Goal: Task Accomplishment & Management: Complete application form

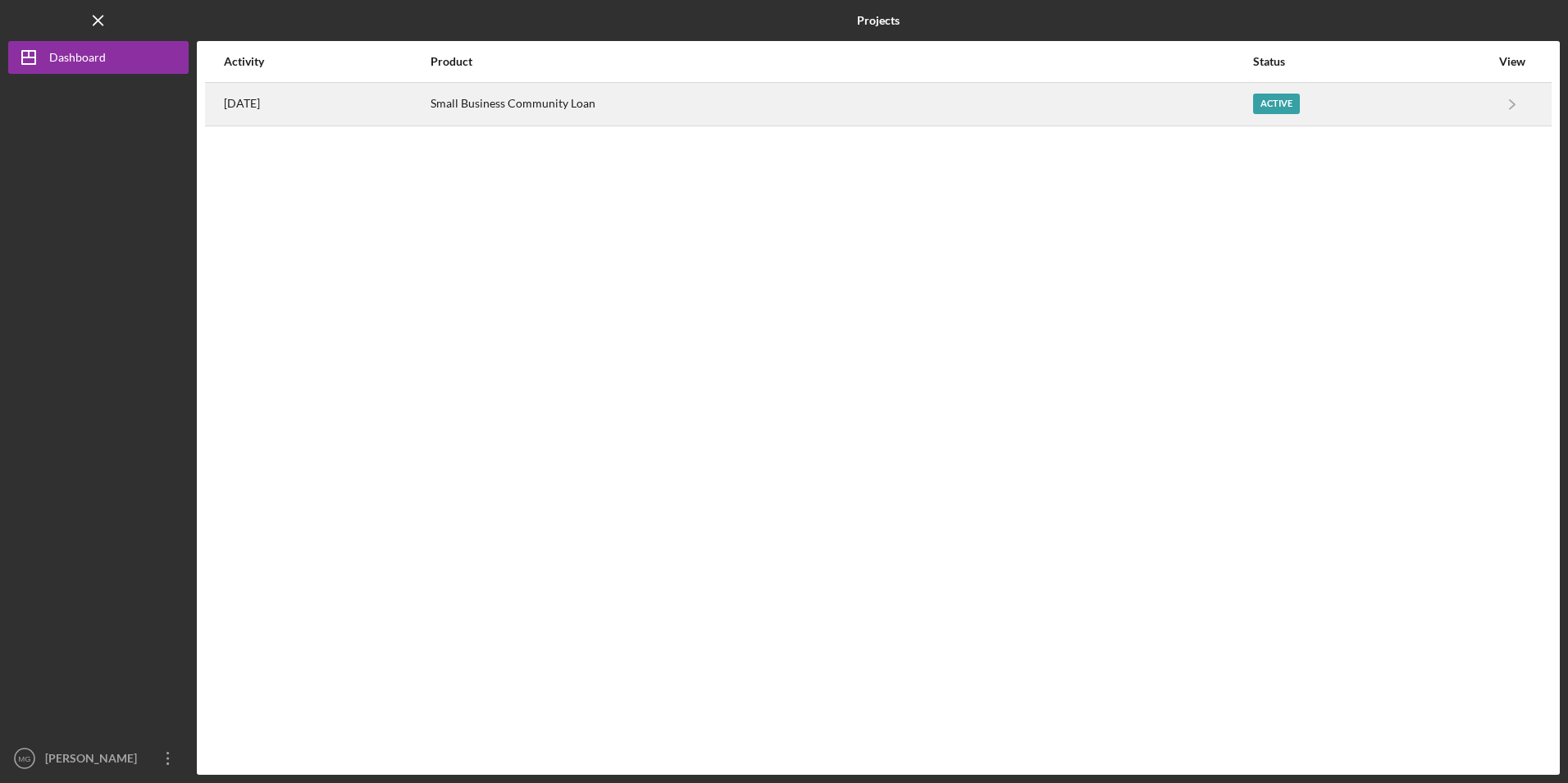
click at [629, 110] on div "Small Business Community Loan" at bounding box center [841, 104] width 821 height 41
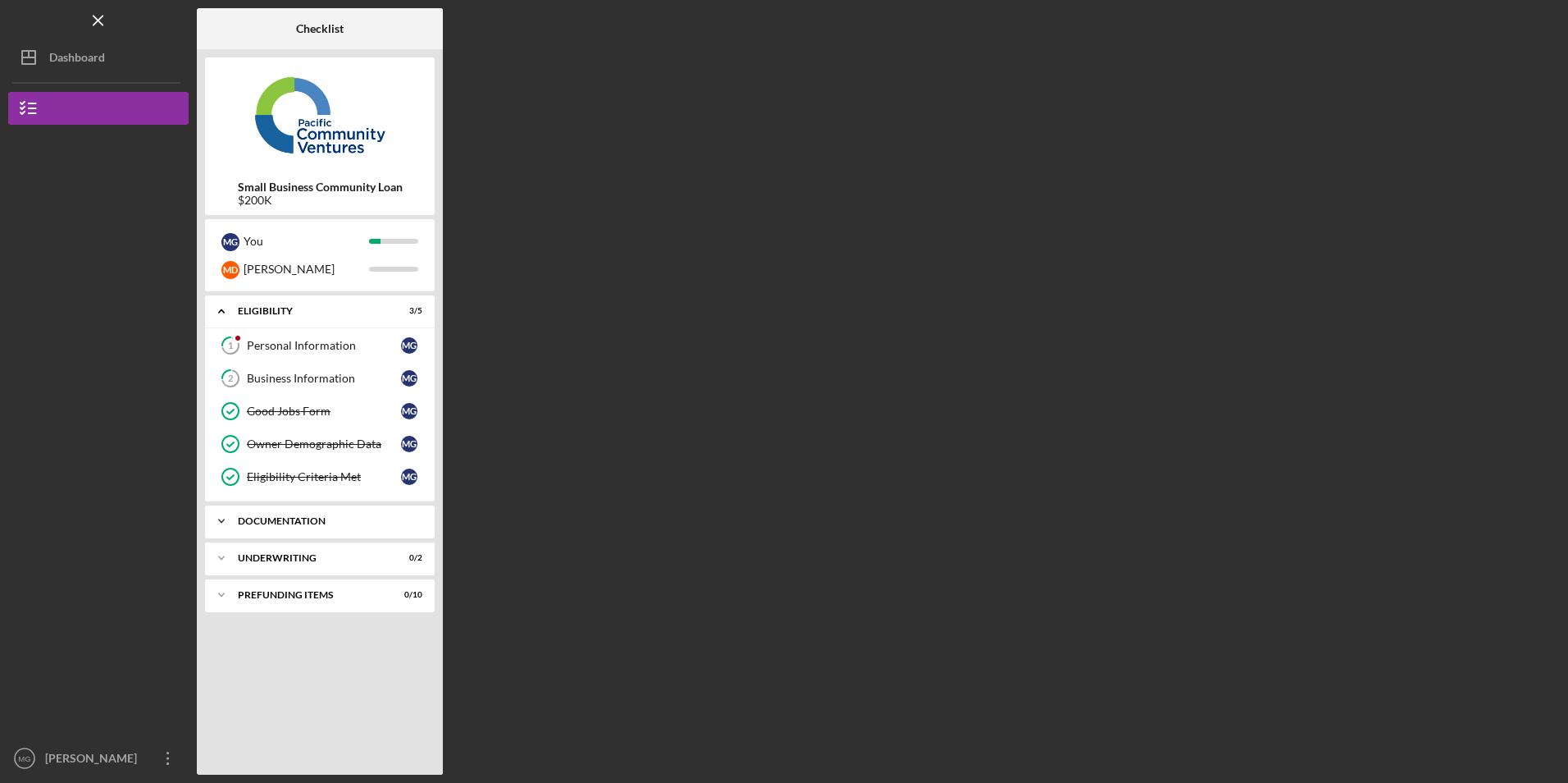
click at [286, 526] on div "Icon/Expander Documentation 4 / 13" at bounding box center [320, 521] width 229 height 33
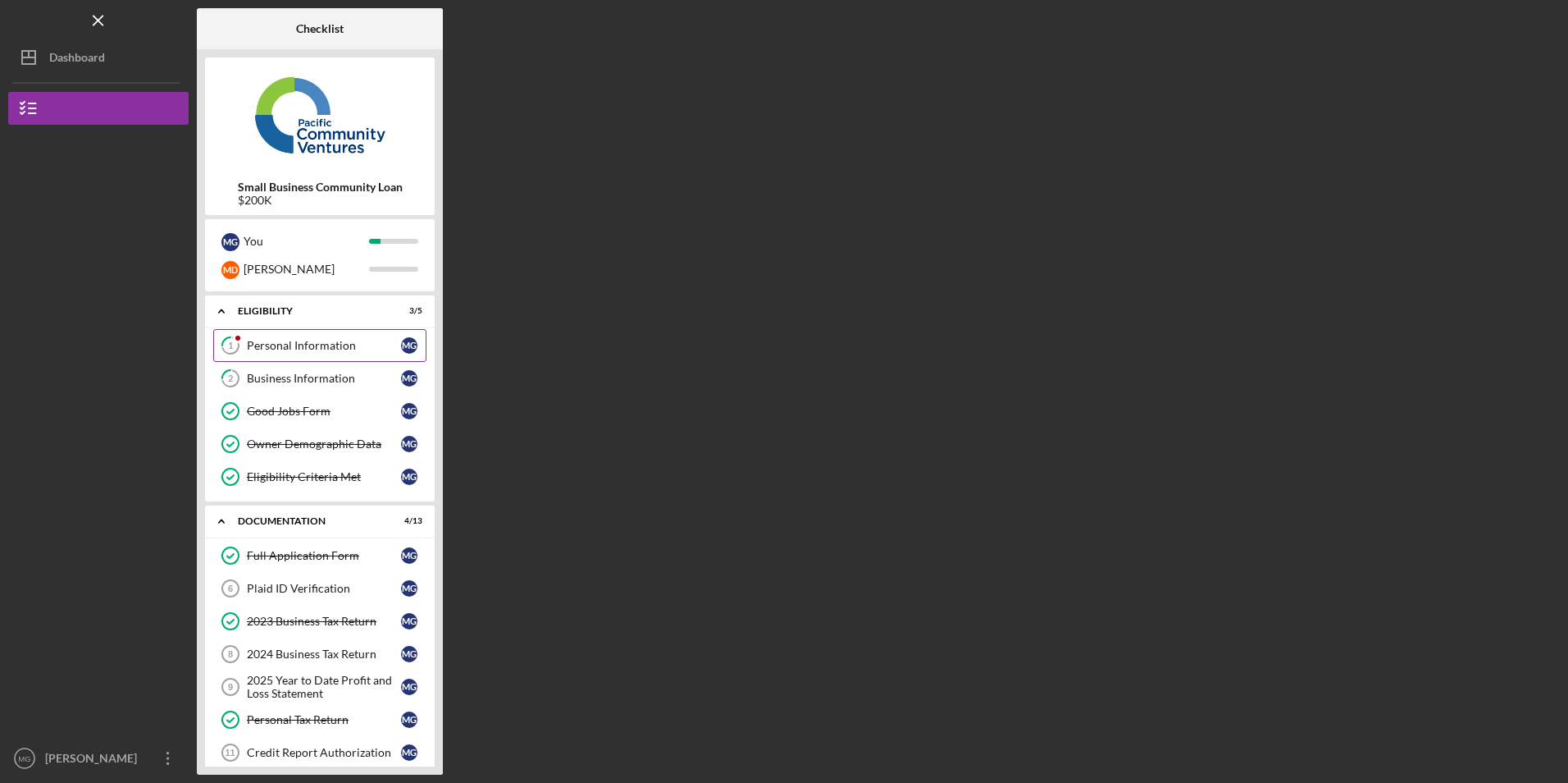
click at [295, 351] on div "Personal Information" at bounding box center [324, 346] width 154 height 13
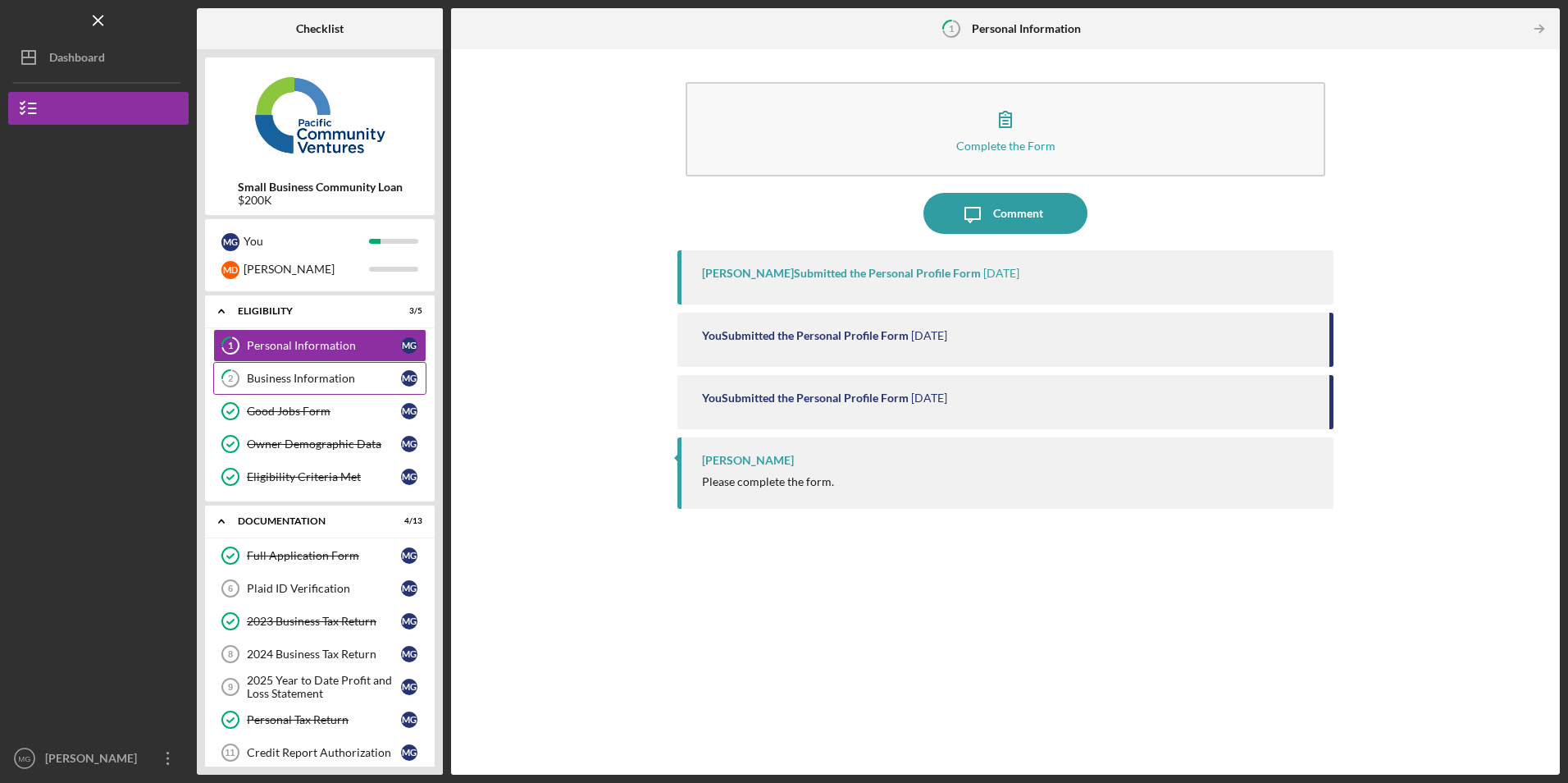
click at [299, 384] on div "Business Information" at bounding box center [324, 379] width 154 height 13
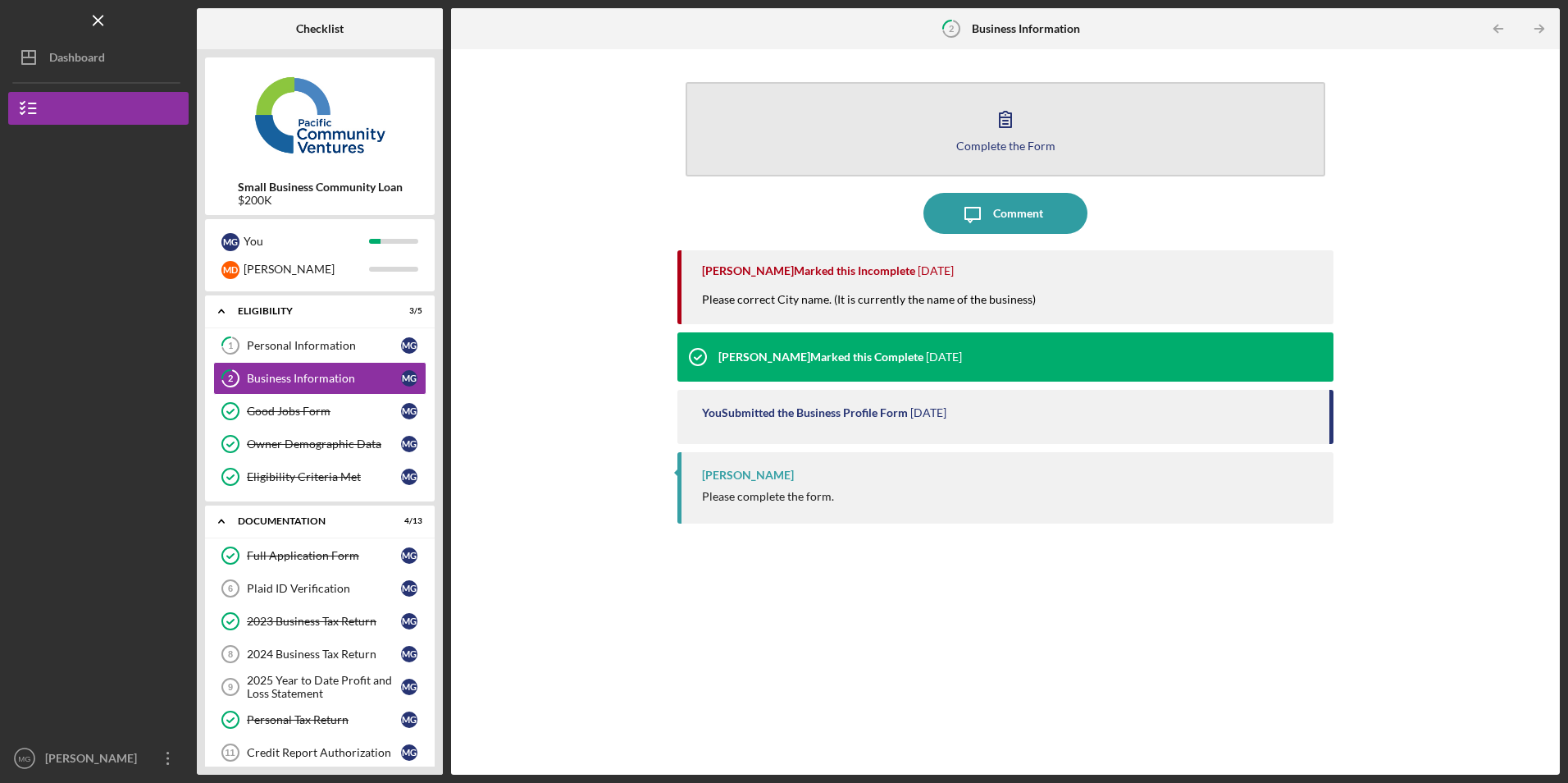
click at [768, 142] on button "Complete the Form Form" at bounding box center [1005, 129] width 639 height 94
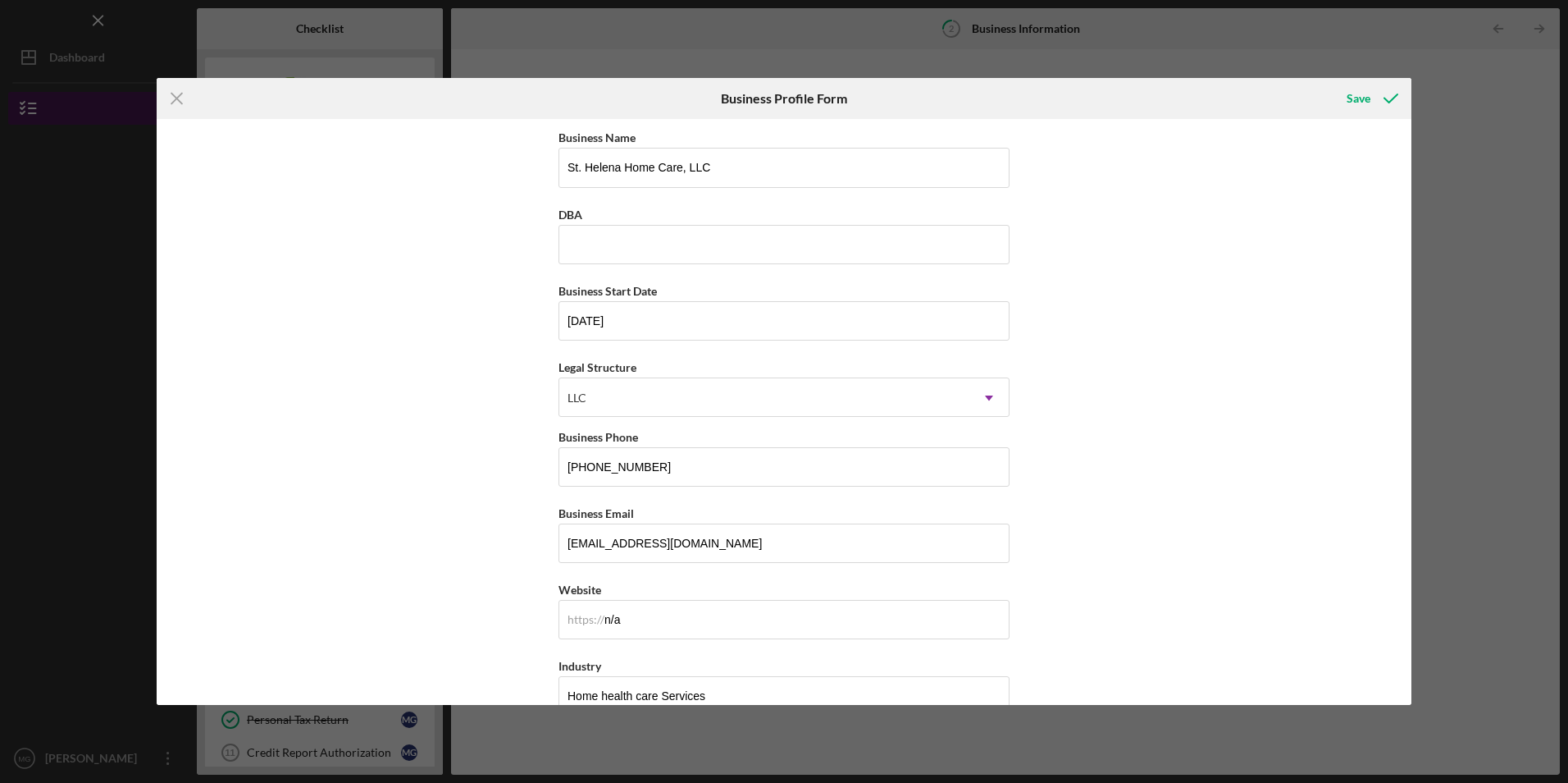
click at [176, 95] on icon "Icon/Menu Close" at bounding box center [177, 99] width 41 height 41
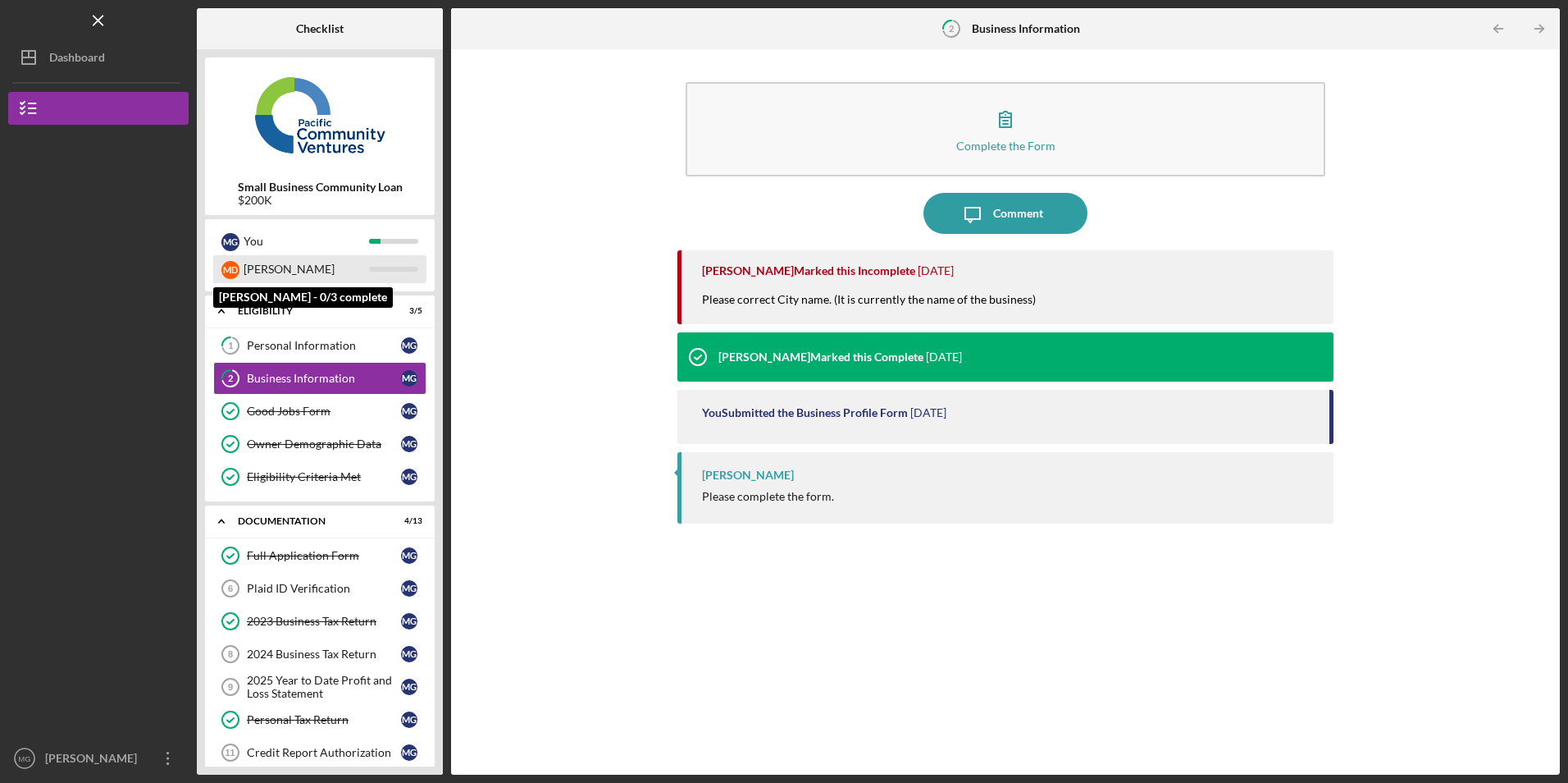
click at [274, 263] on div "[PERSON_NAME]" at bounding box center [306, 269] width 126 height 28
click at [289, 591] on div "Plaid ID Verification" at bounding box center [324, 588] width 154 height 13
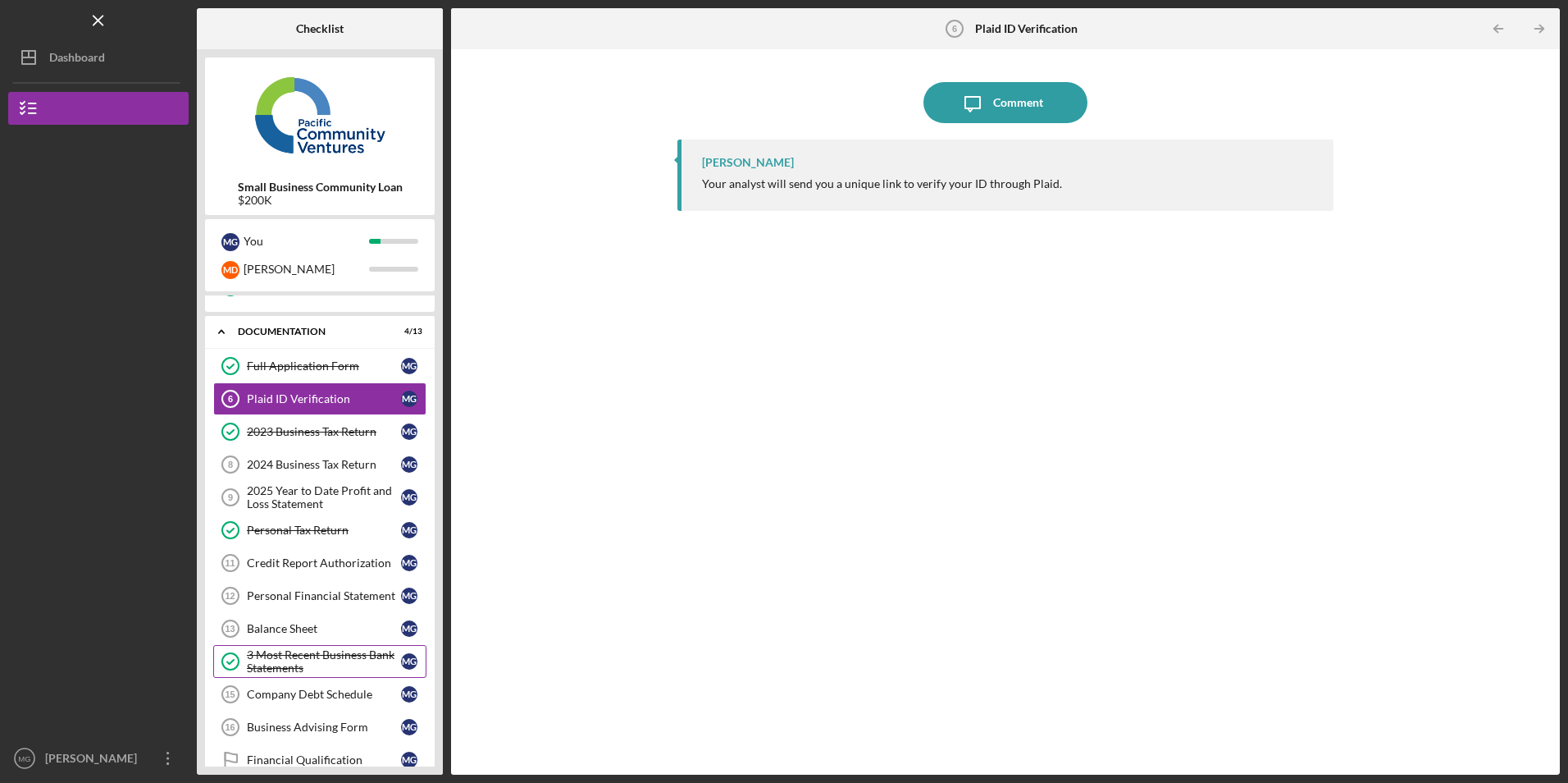
scroll to position [290, 0]
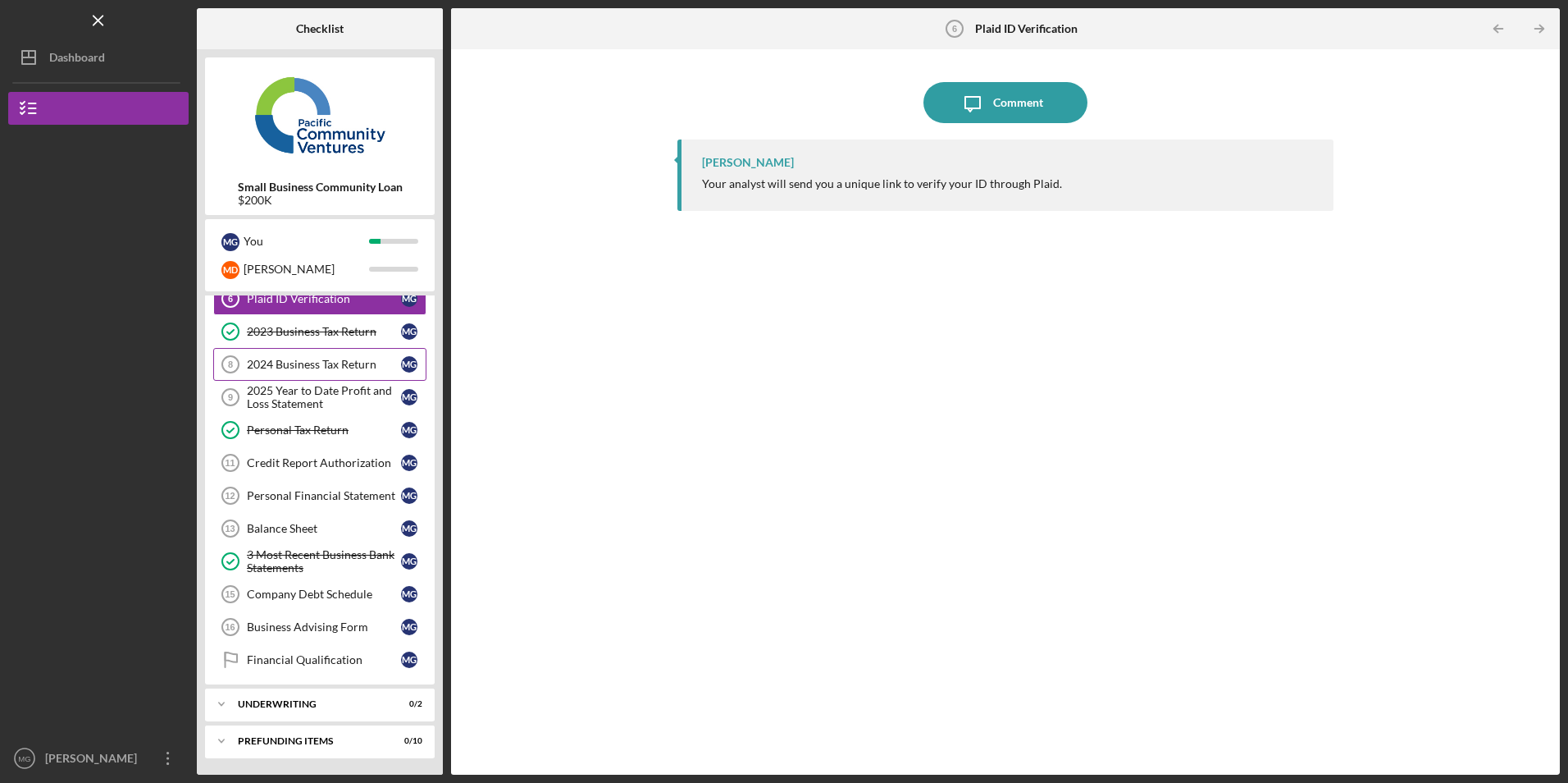
click at [321, 361] on div "2024 Business Tax Return" at bounding box center [324, 365] width 154 height 13
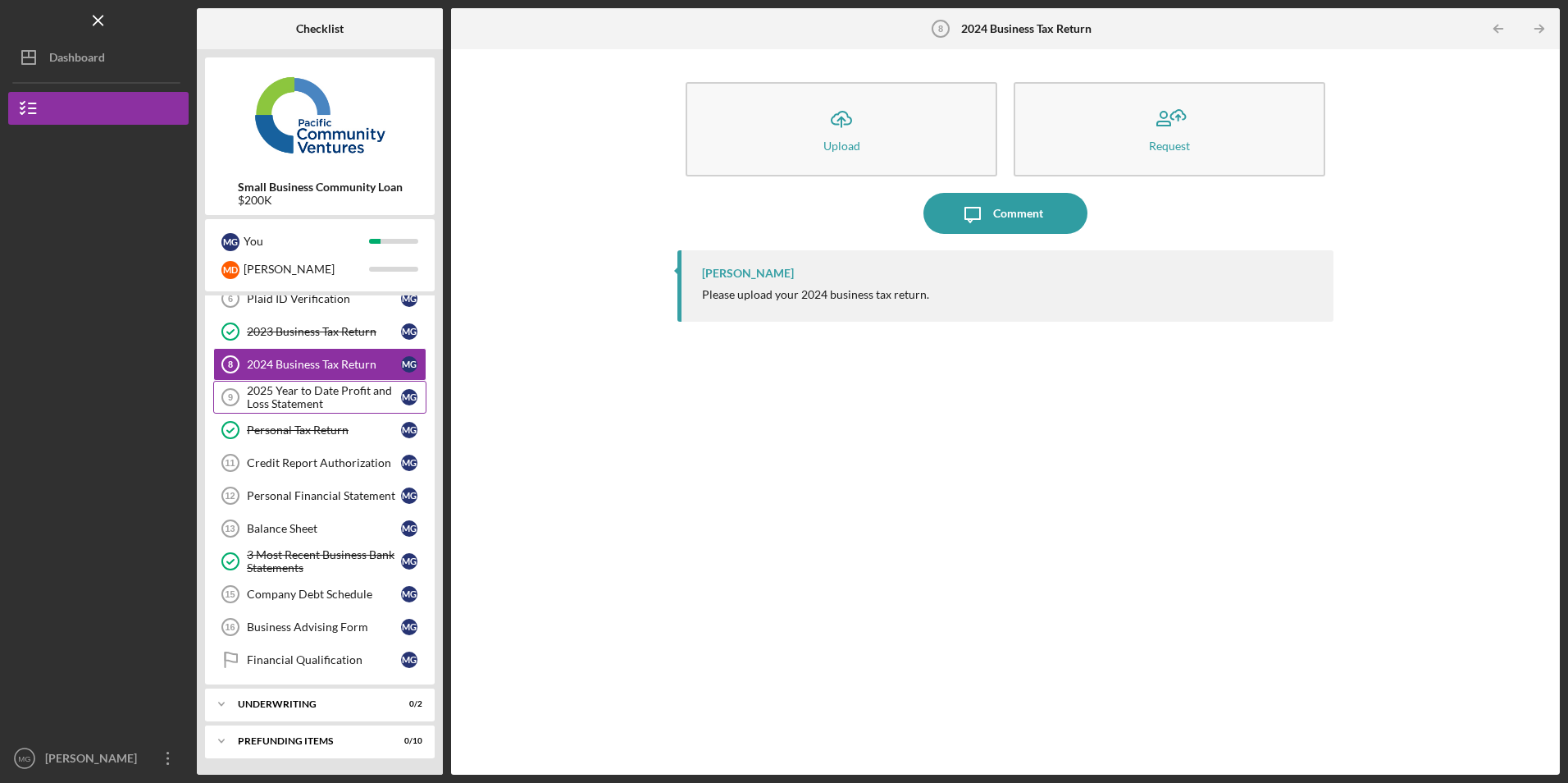
click at [326, 394] on div "2025 Year to Date Profit and Loss Statement" at bounding box center [324, 397] width 154 height 27
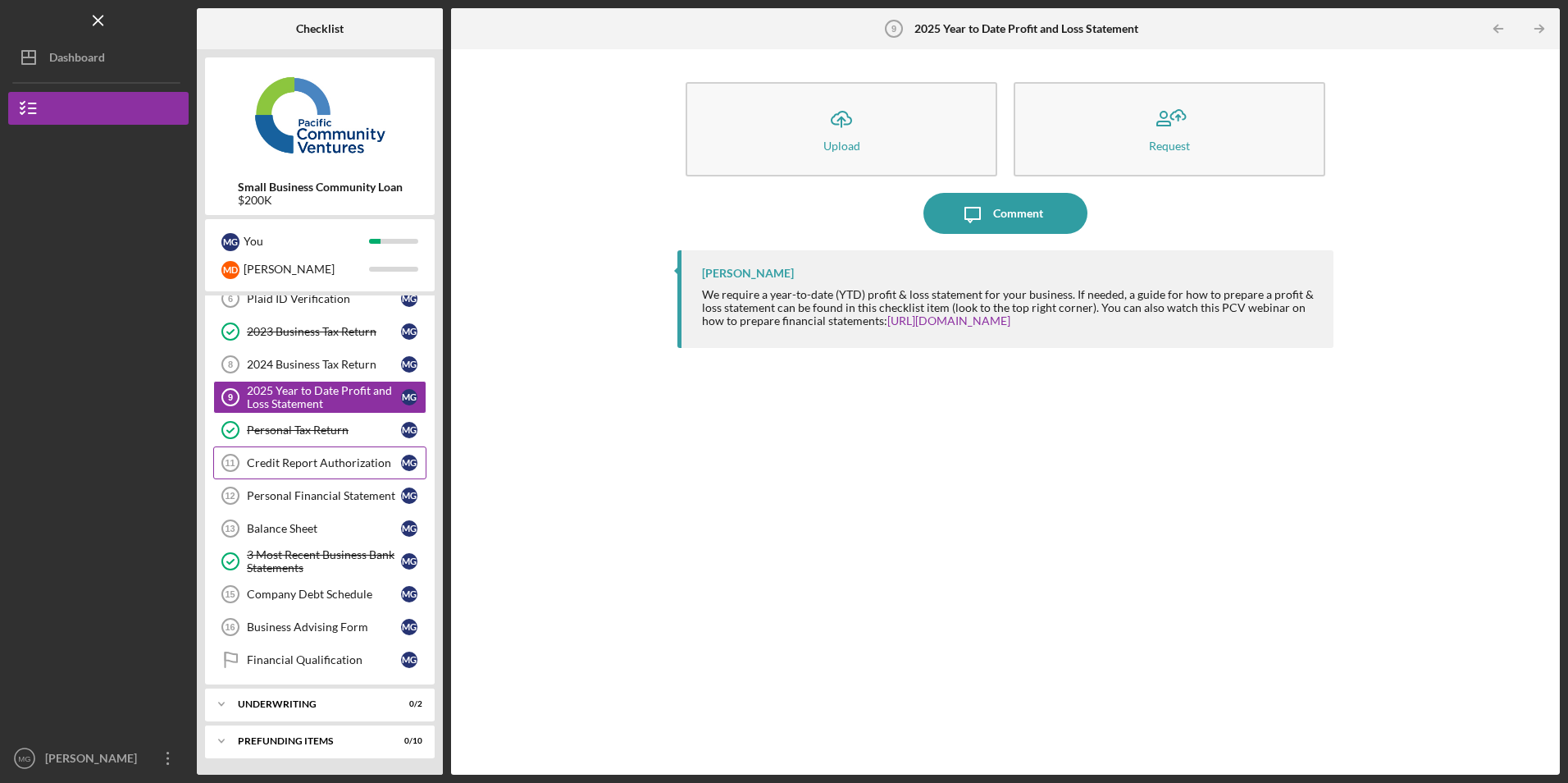
click at [278, 466] on div "Credit Report Authorization" at bounding box center [324, 463] width 154 height 13
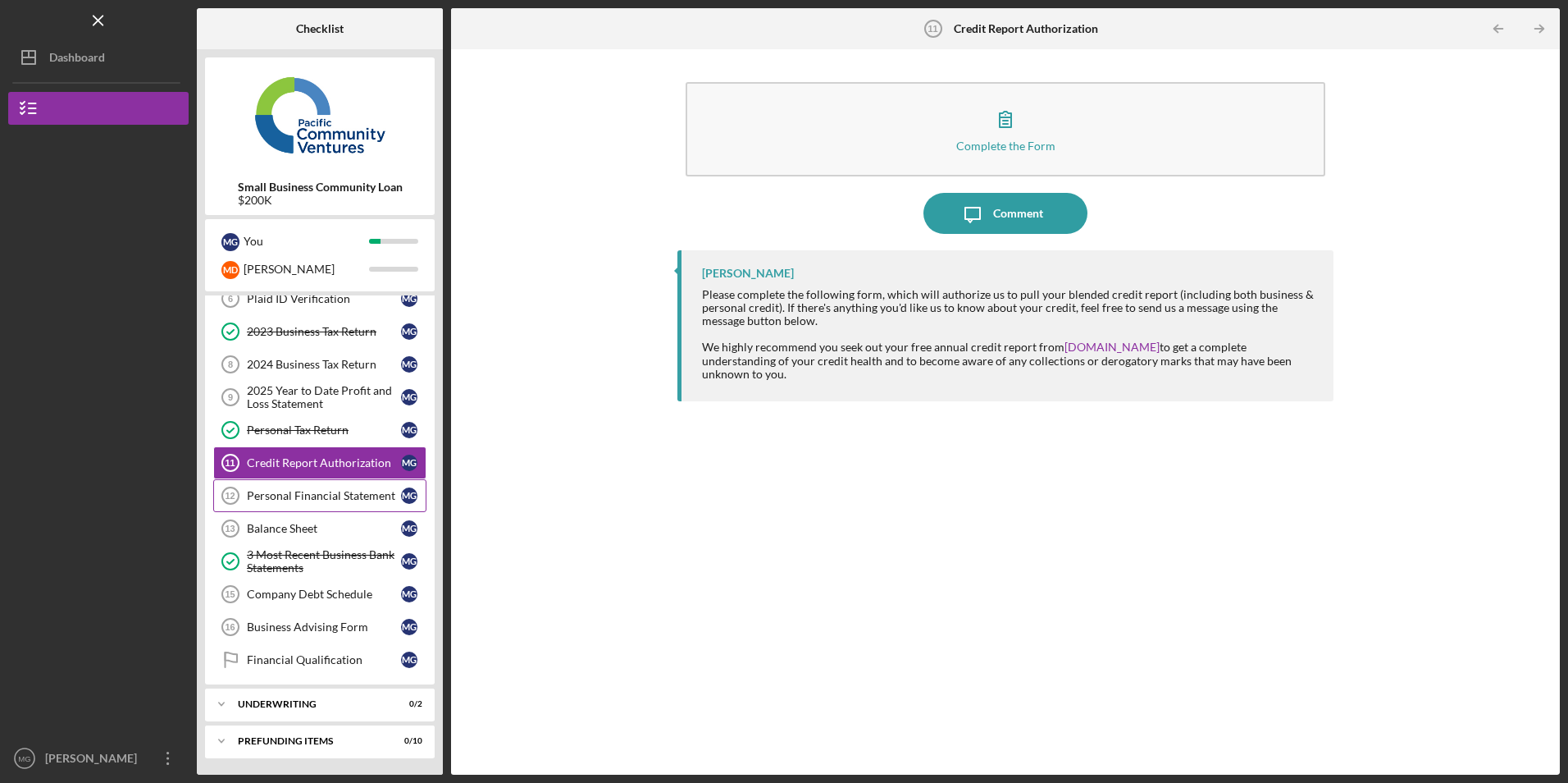
click at [333, 487] on link "Personal Financial Statement 12 Personal Financial Statement M G" at bounding box center [319, 495] width 213 height 33
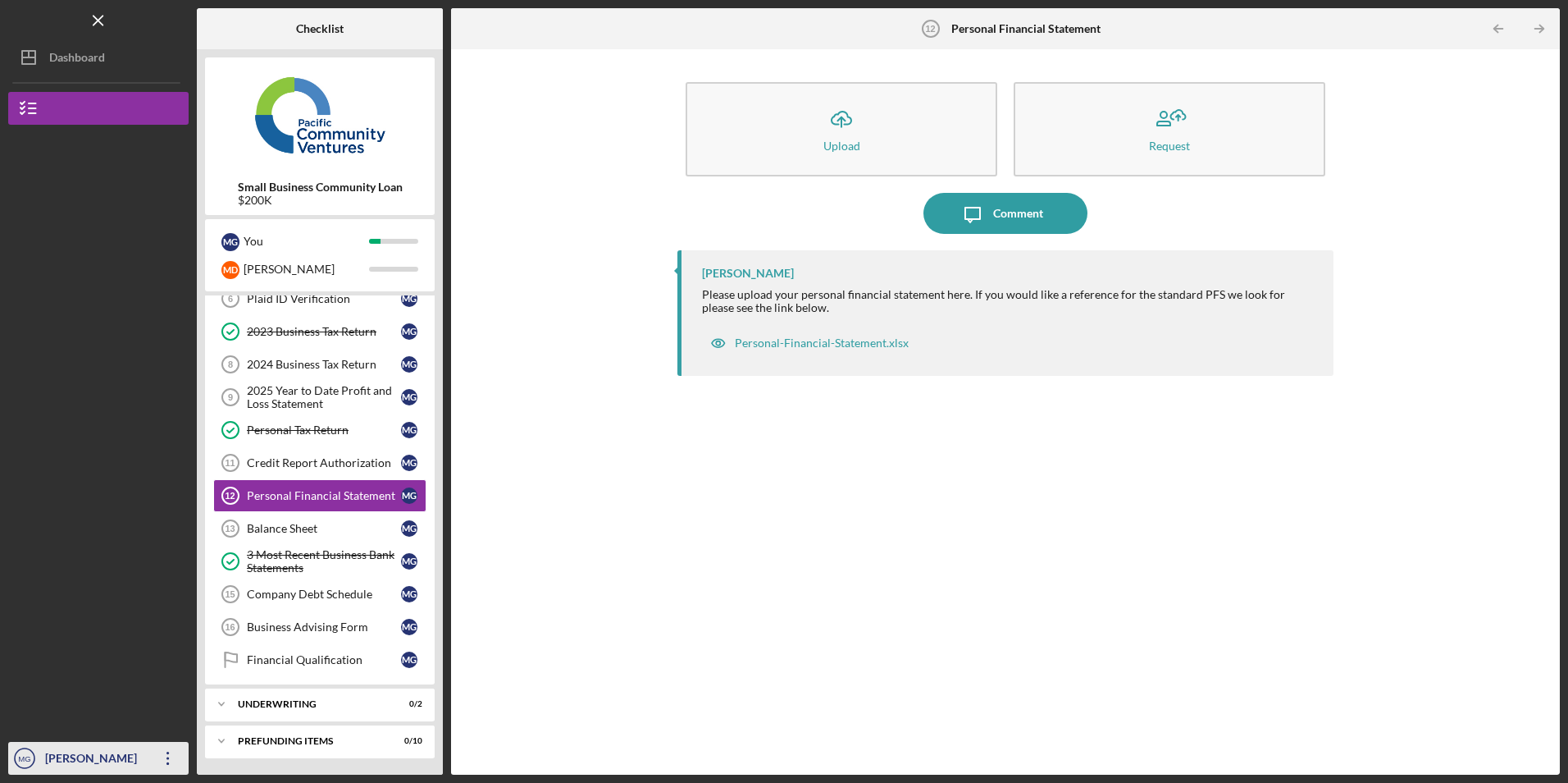
click at [167, 751] on icon "Icon/Overflow" at bounding box center [168, 758] width 41 height 41
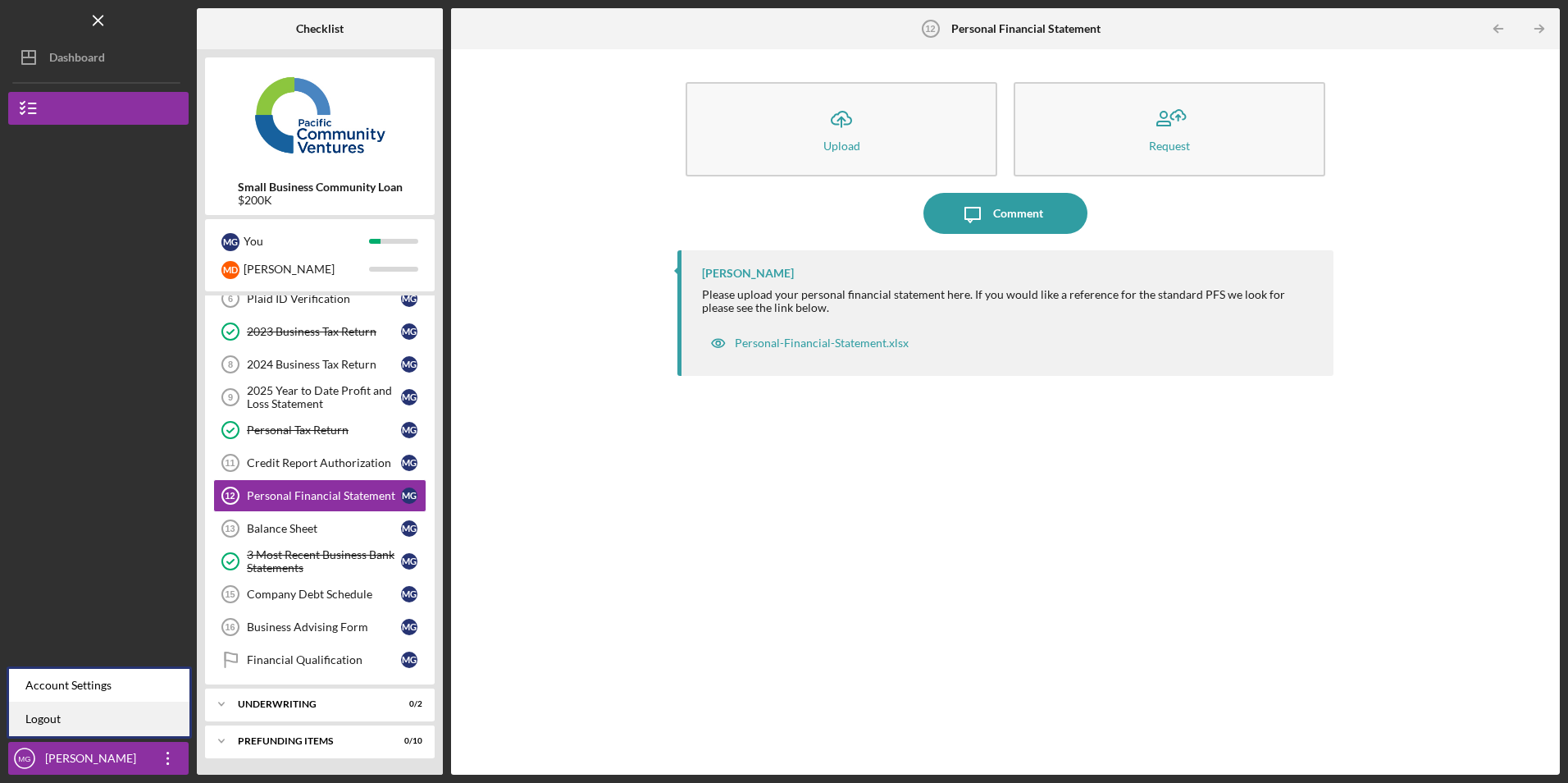
click at [143, 708] on link "Logout" at bounding box center [99, 719] width 181 height 34
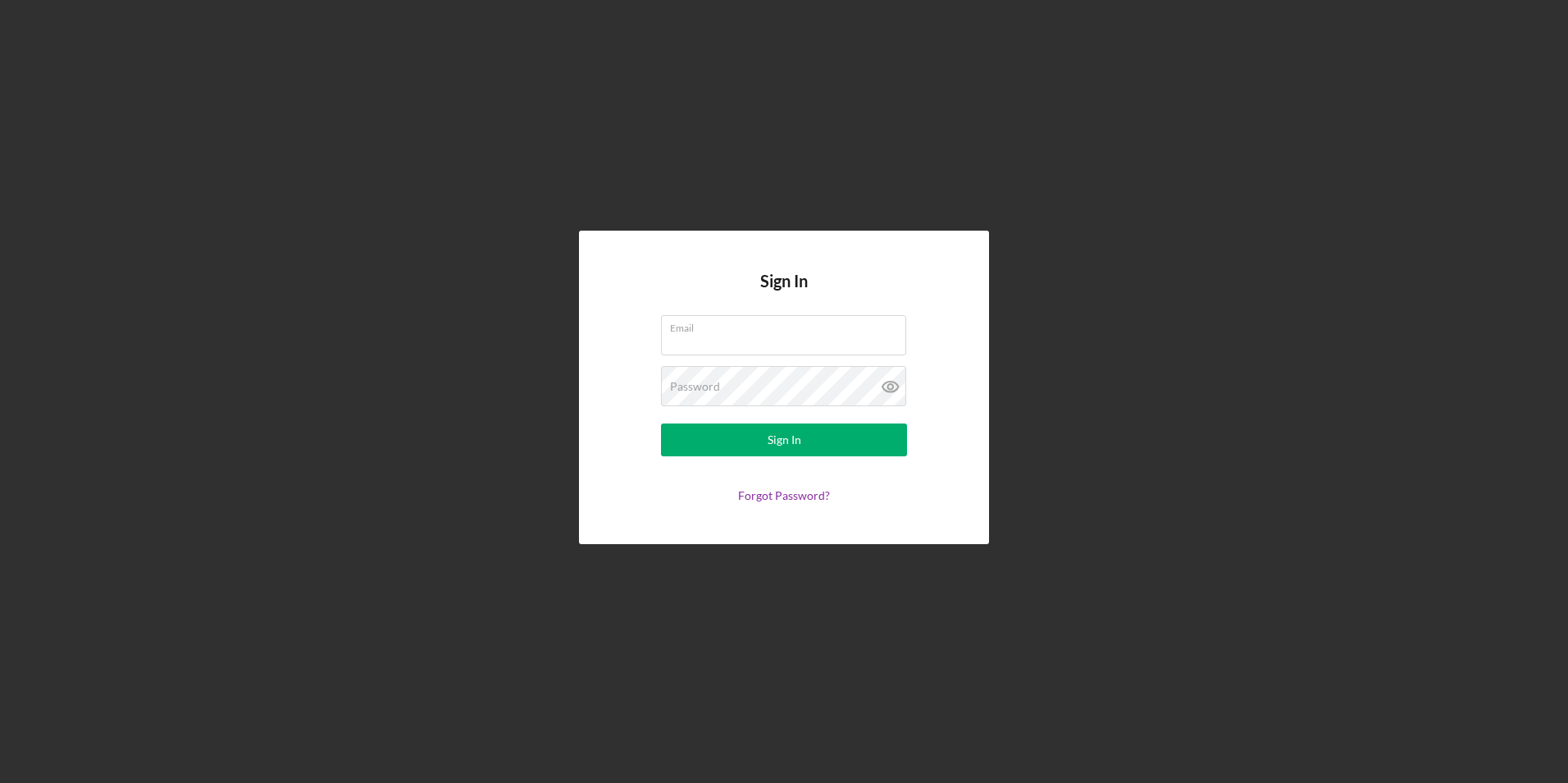
type input "[EMAIL_ADDRESS][DOMAIN_NAME]"
drag, startPoint x: 816, startPoint y: 341, endPoint x: 287, endPoint y: 288, distance: 531.6
click at [287, 288] on div "Sign In Email [EMAIL_ADDRESS][DOMAIN_NAME] Password Sign In Forgot Password?" at bounding box center [784, 387] width 1552 height 775
type input "s"
type input "[EMAIL_ADDRESS][DOMAIN_NAME]"
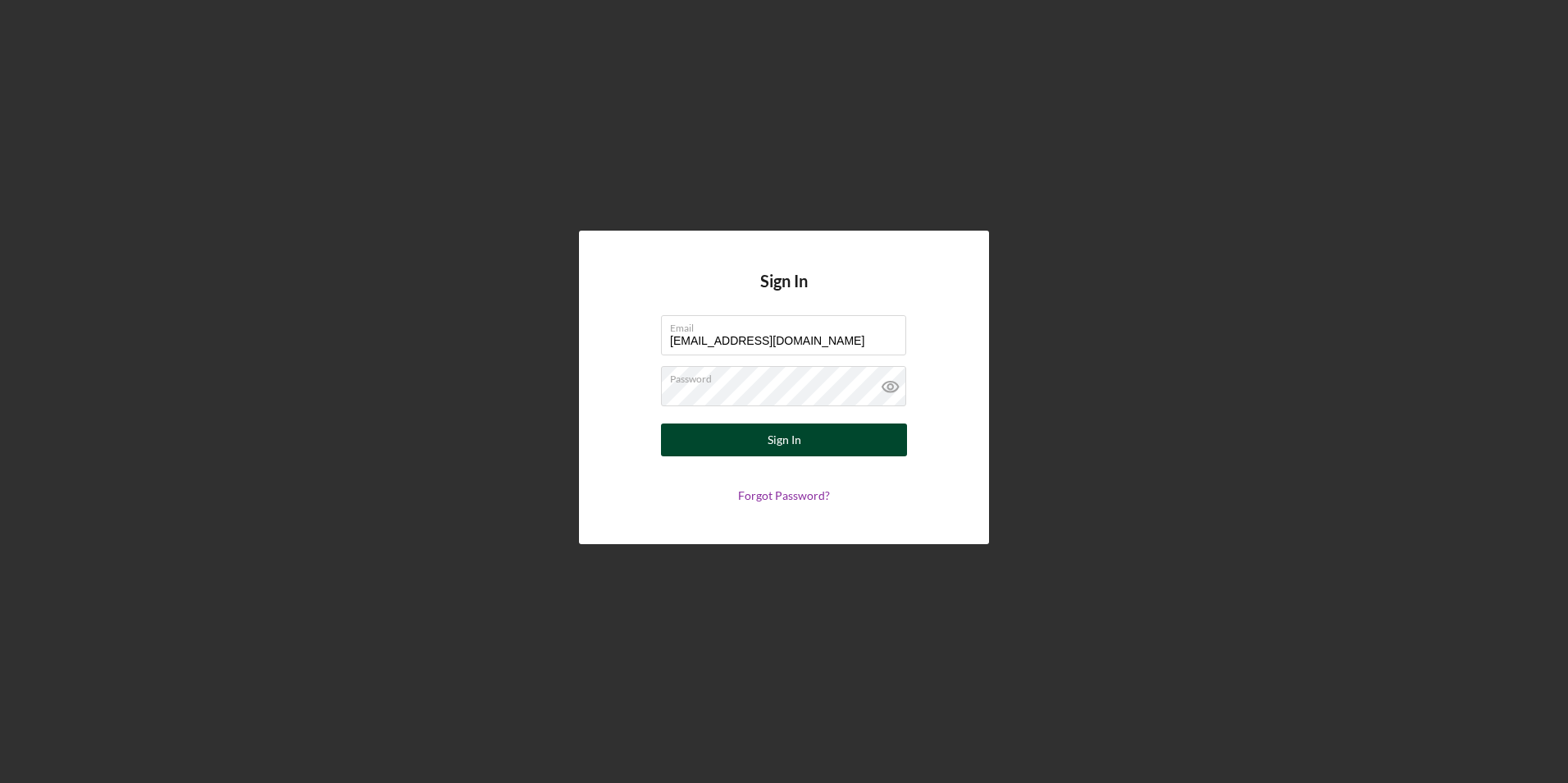
click at [695, 438] on button "Sign In" at bounding box center [784, 440] width 246 height 33
